Goal: Task Accomplishment & Management: Complete application form

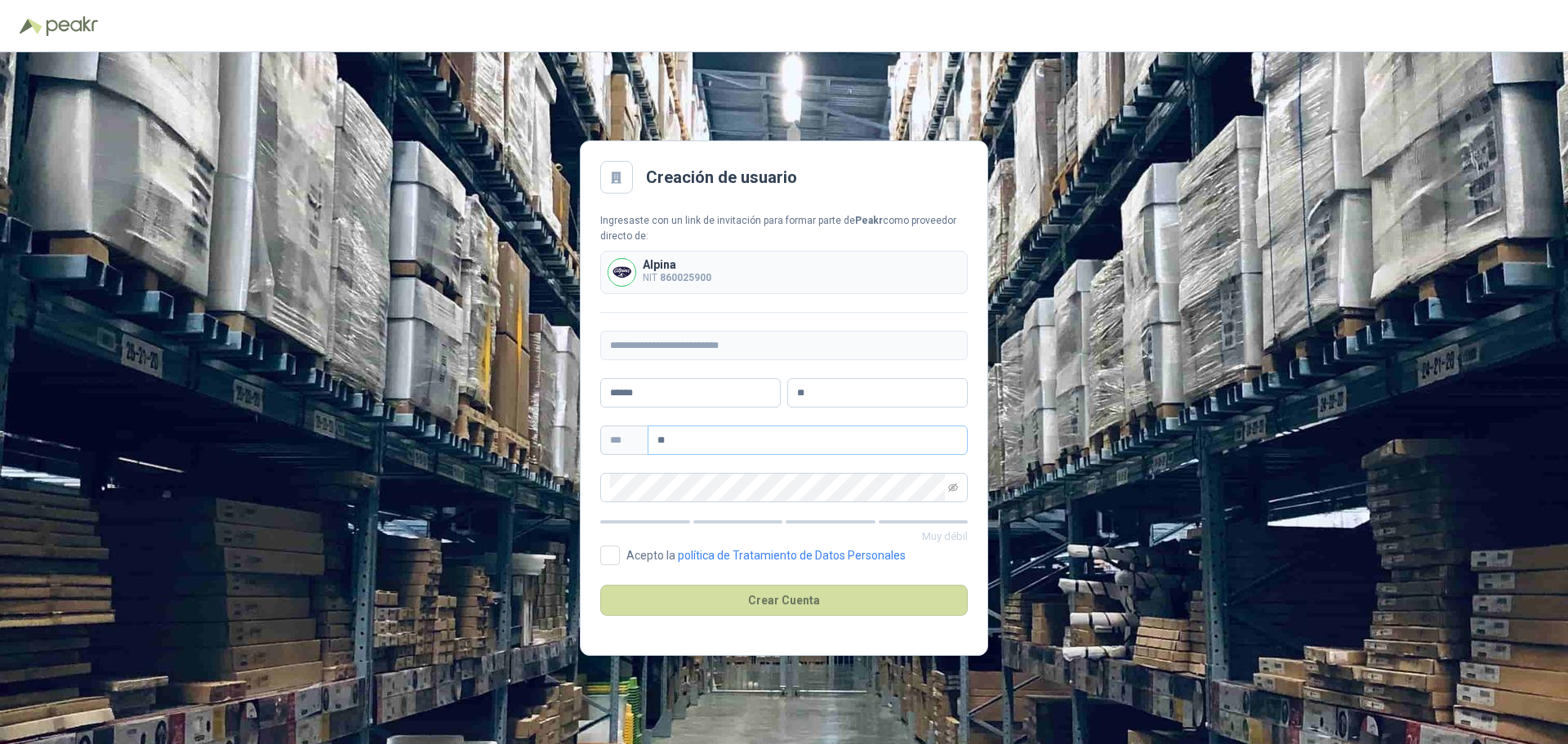
type input "*"
type input "**********"
click at [951, 487] on icon "eye-invisible" at bounding box center [953, 487] width 10 height 8
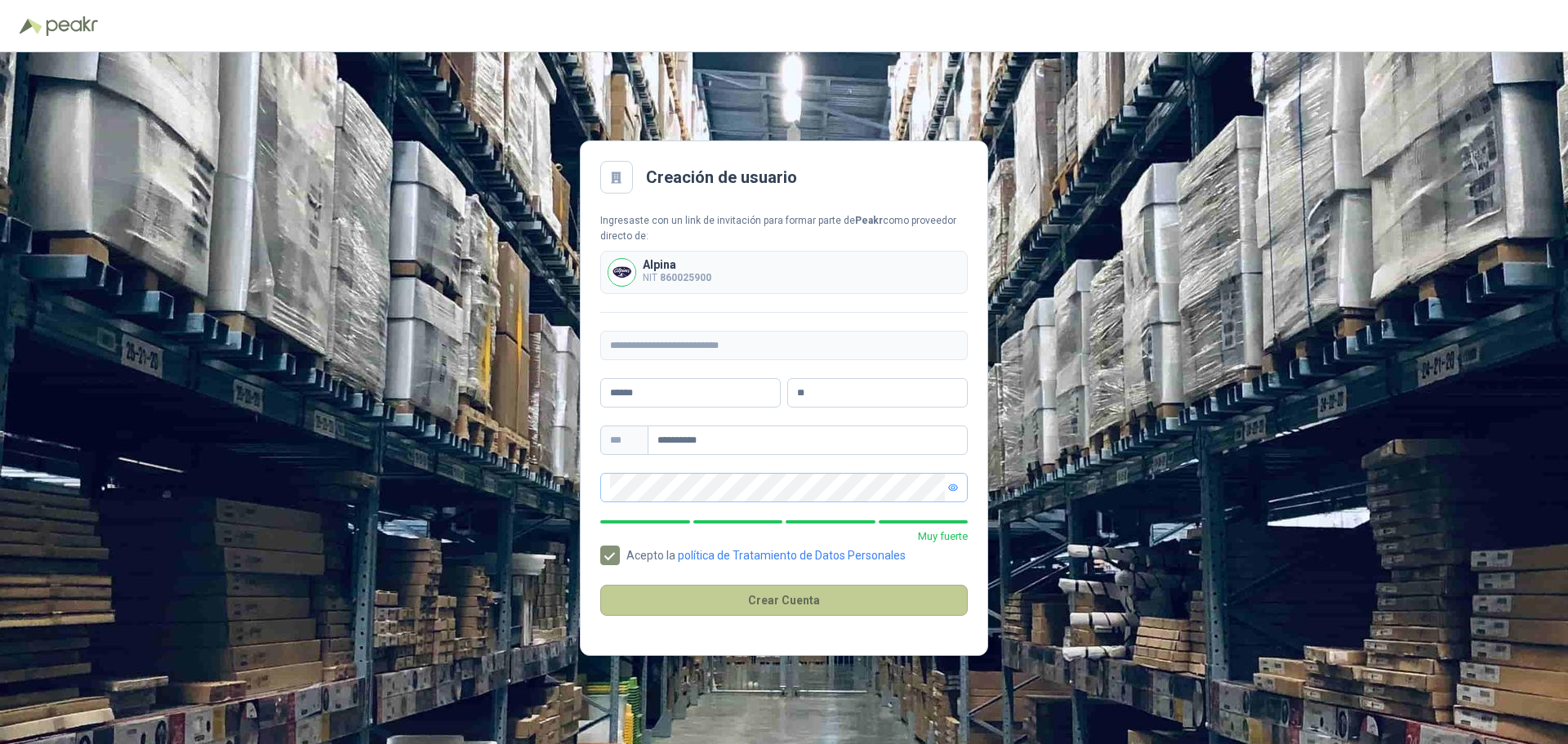
click at [672, 598] on button "Crear Cuenta" at bounding box center [783, 600] width 367 height 31
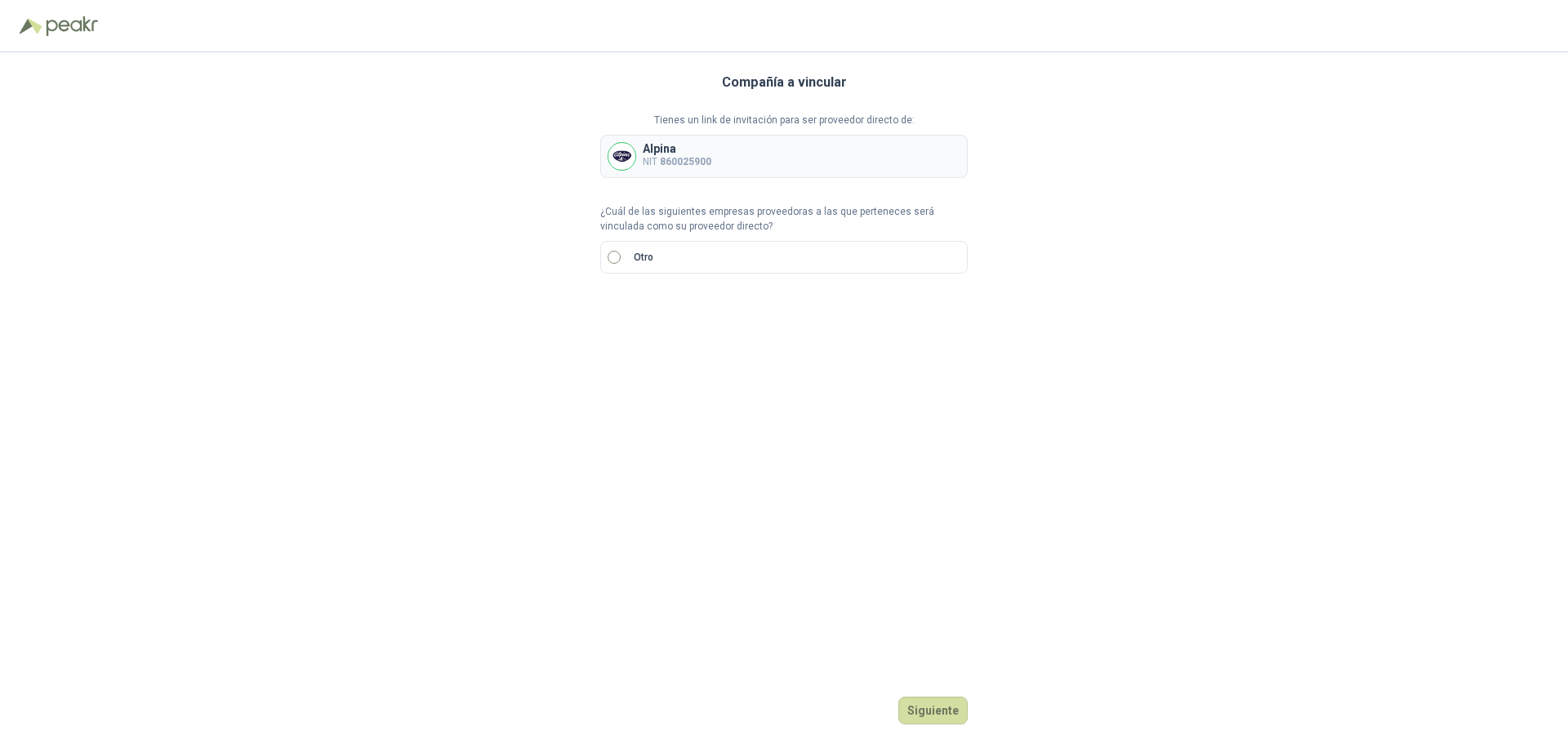
click at [622, 259] on label "Otro" at bounding box center [783, 257] width 367 height 32
click at [641, 306] on input "search" at bounding box center [629, 312] width 38 height 25
click at [640, 310] on input "search" at bounding box center [629, 312] width 38 height 25
click at [624, 404] on div "NIT" at bounding box center [629, 400] width 31 height 18
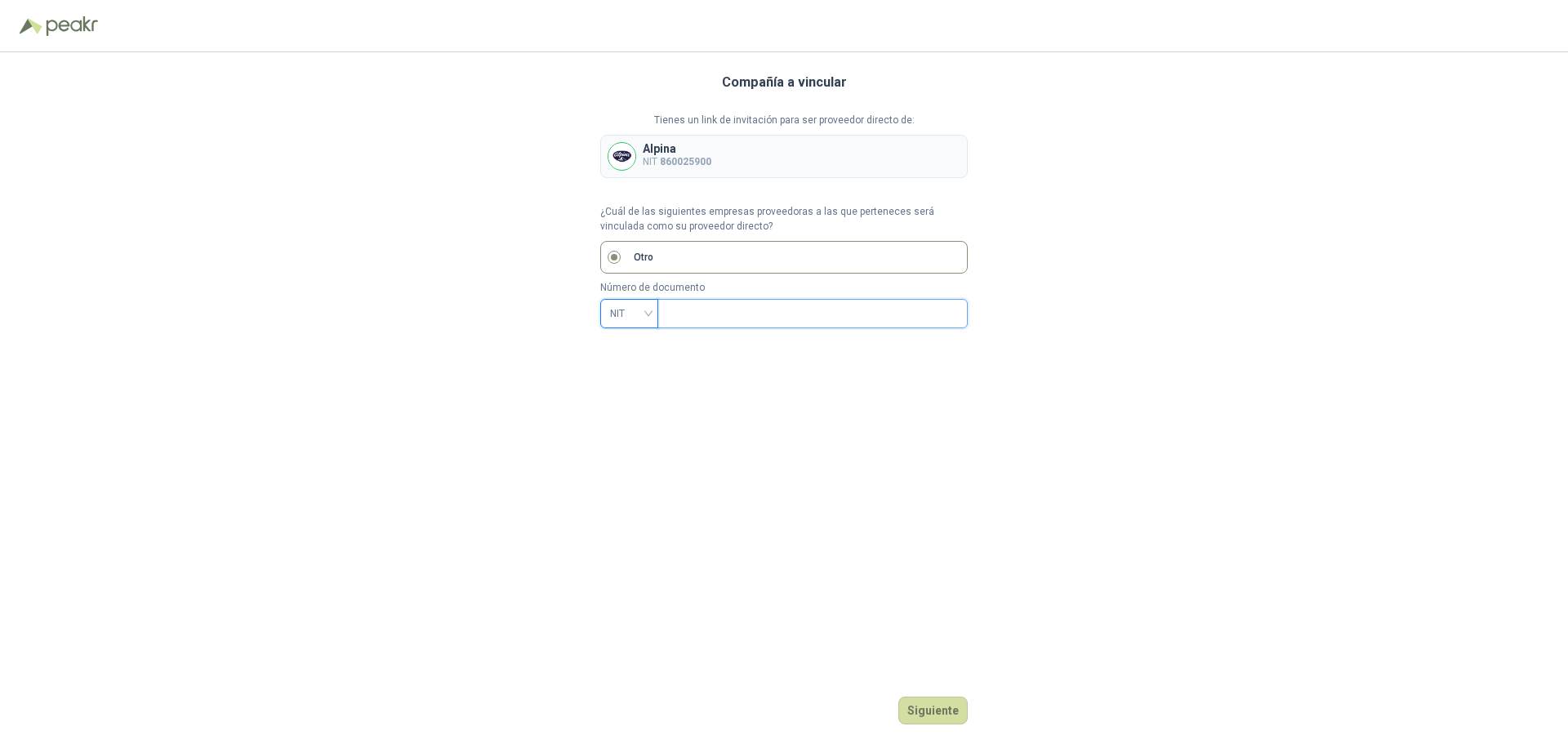
click at [710, 313] on input "text" at bounding box center [811, 314] width 288 height 28
type input "*********"
click at [947, 699] on button "Siguiente" at bounding box center [933, 711] width 70 height 28
click at [909, 700] on button "Siguiente" at bounding box center [933, 711] width 70 height 28
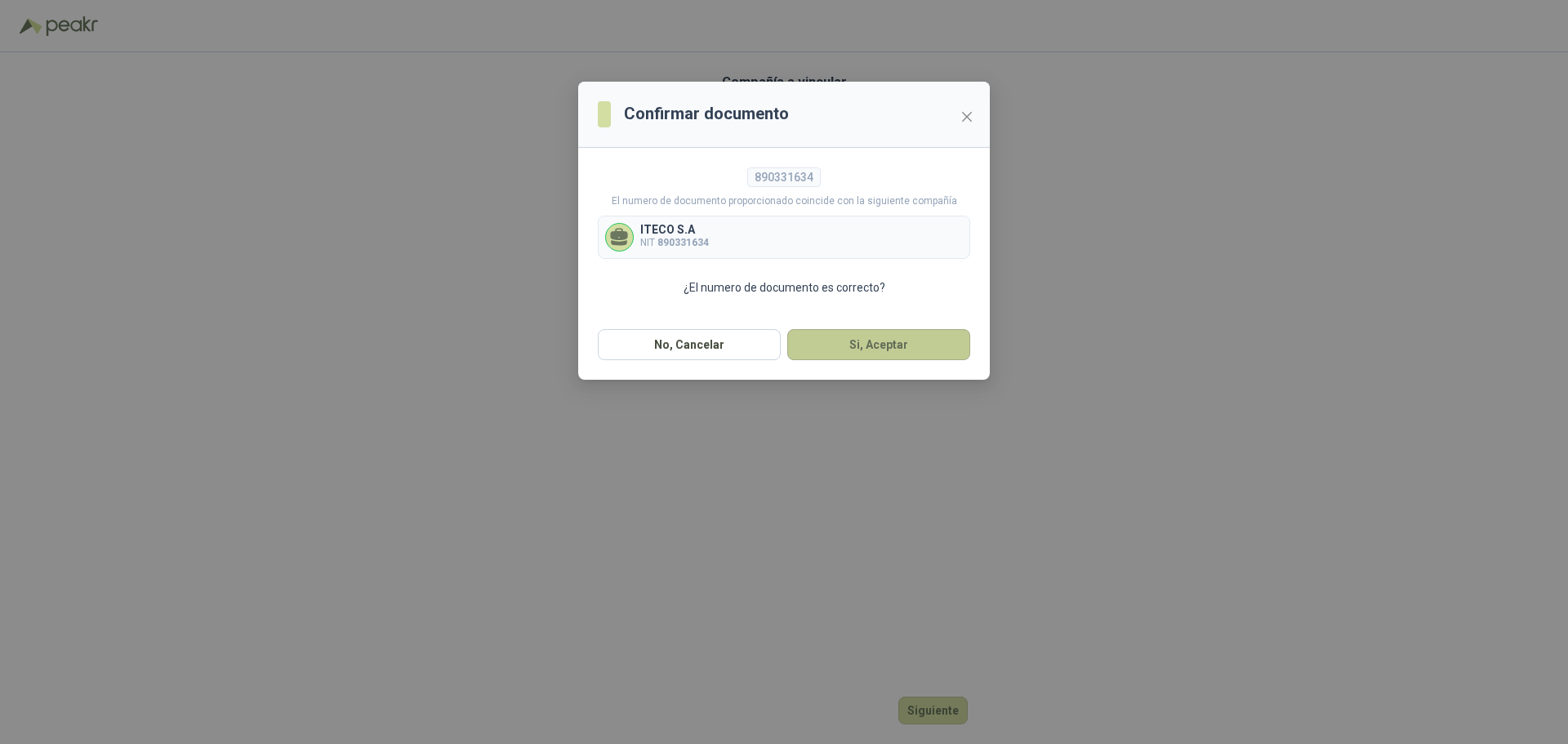
click at [874, 348] on button "Si, Aceptar" at bounding box center [878, 344] width 183 height 31
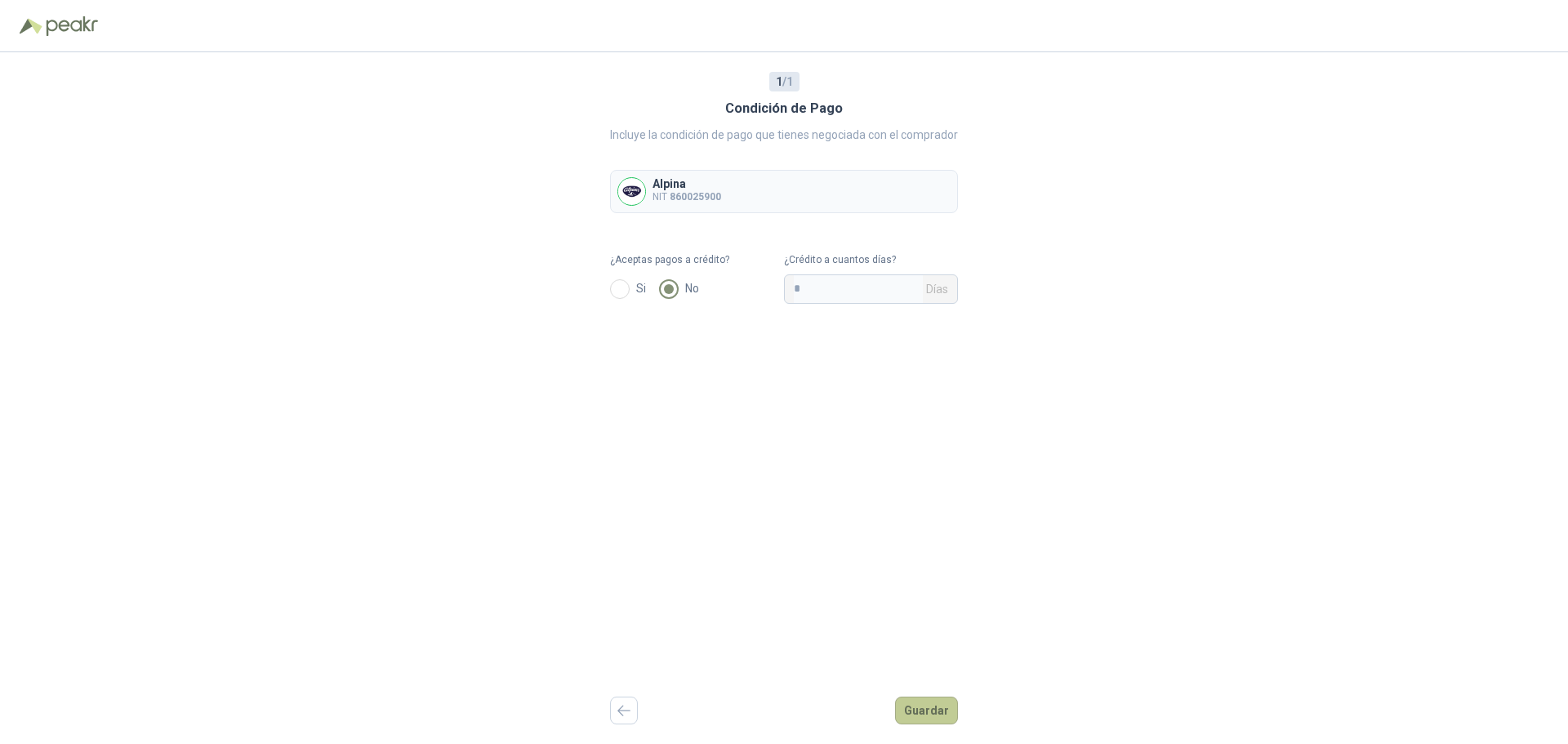
click at [919, 713] on button "Guardar" at bounding box center [927, 711] width 63 height 28
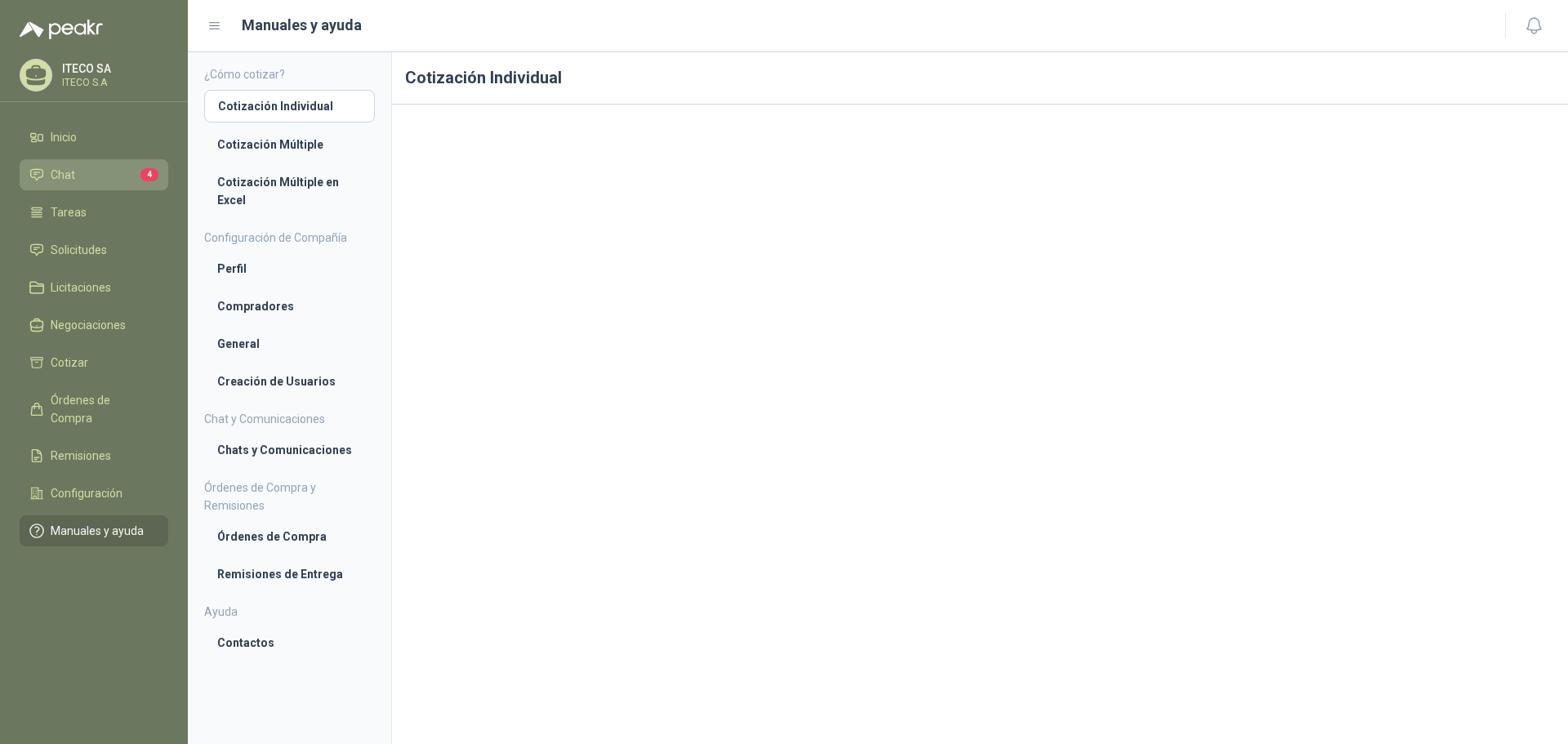
click at [65, 167] on span "Chat" at bounding box center [63, 175] width 25 height 18
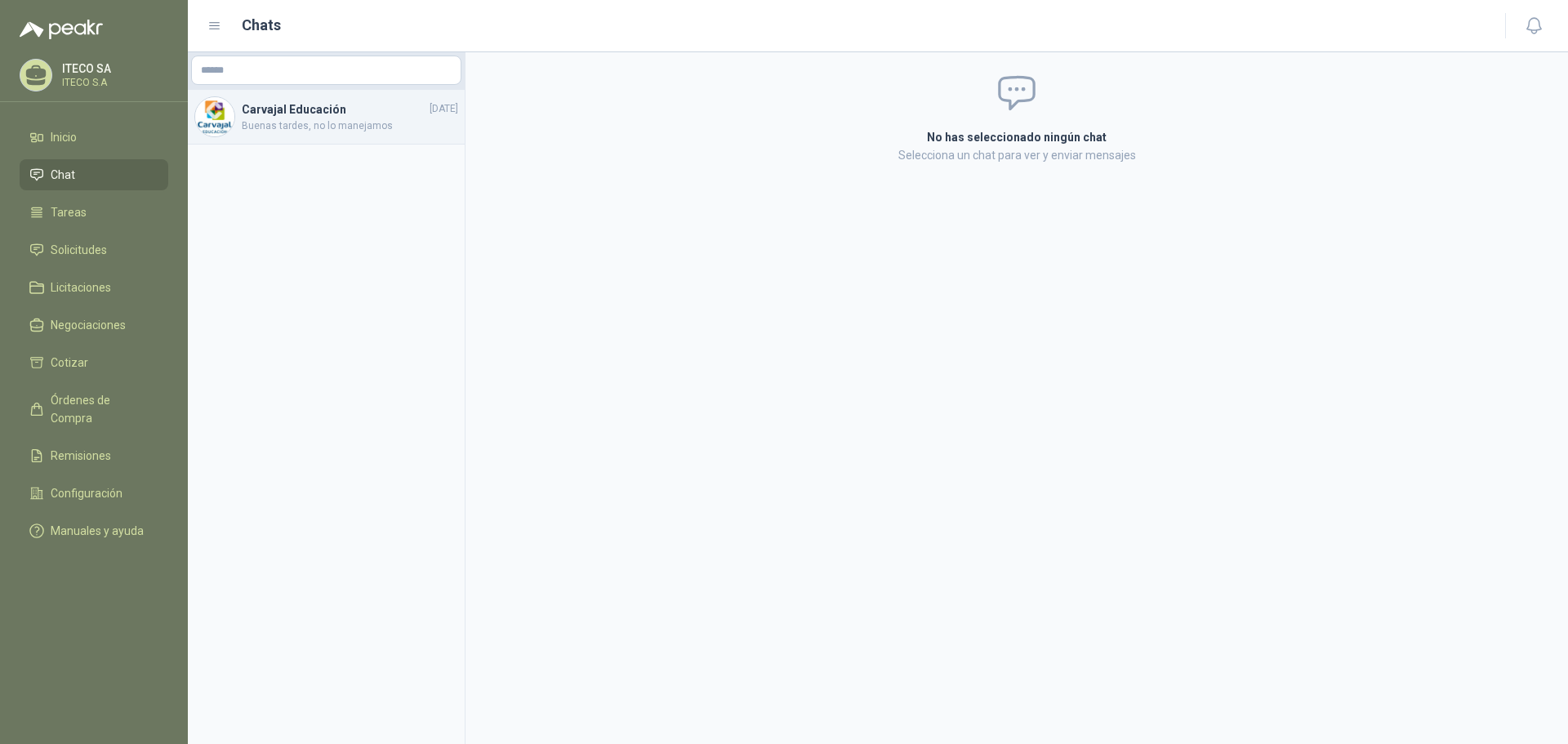
click at [313, 97] on div "Carvajal Educación 03/12/2024 Buenas tardes, no lo manejamos" at bounding box center [327, 117] width 277 height 55
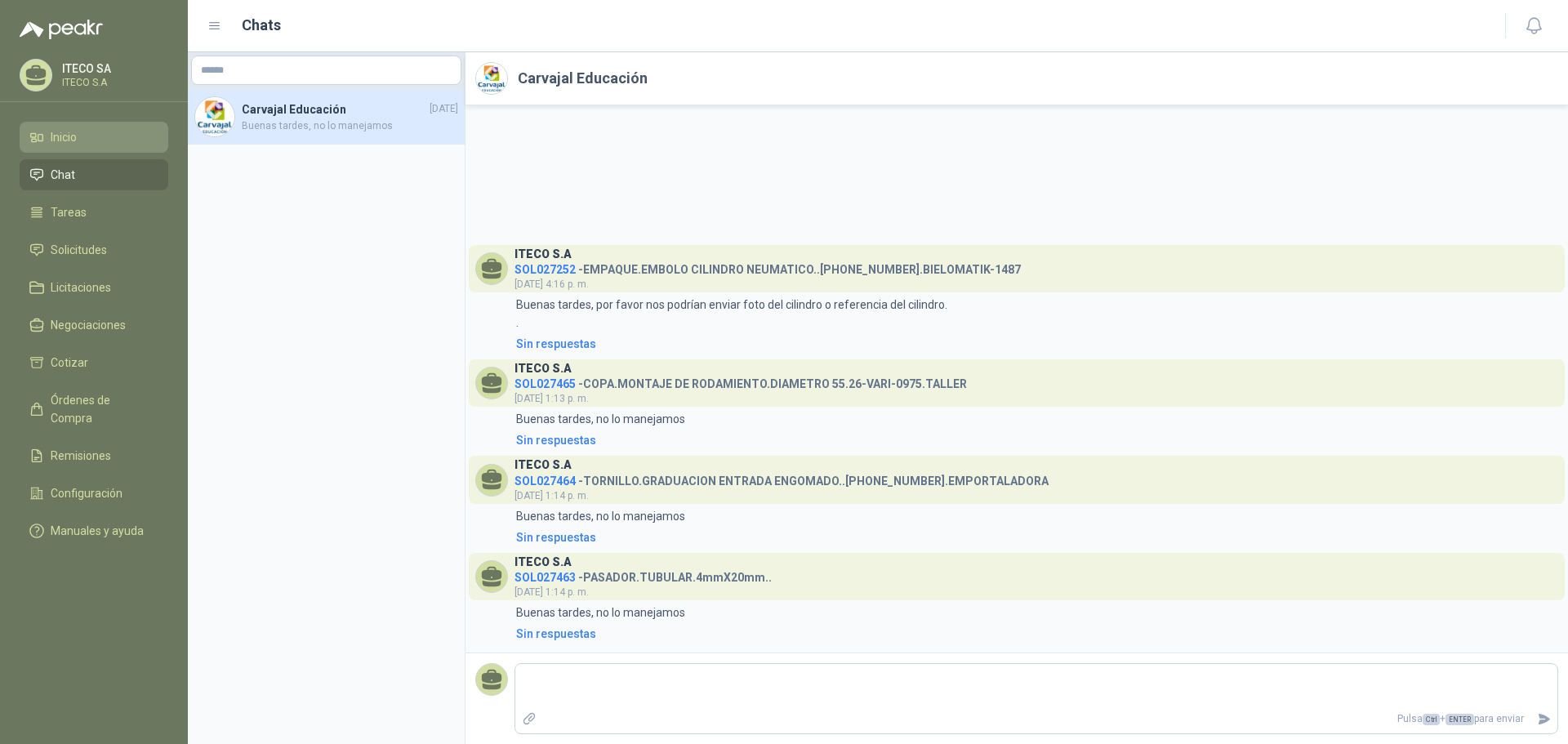
click at [80, 138] on li "Inicio" at bounding box center [94, 138] width 129 height 18
